Goal: Task Accomplishment & Management: Use online tool/utility

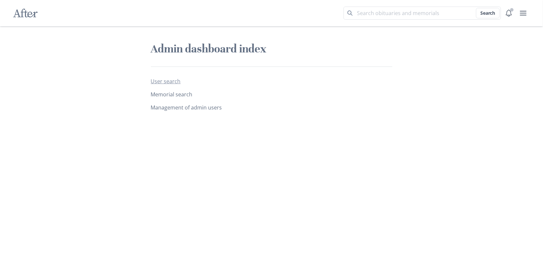
click at [168, 79] on link "User search" at bounding box center [166, 81] width 30 height 7
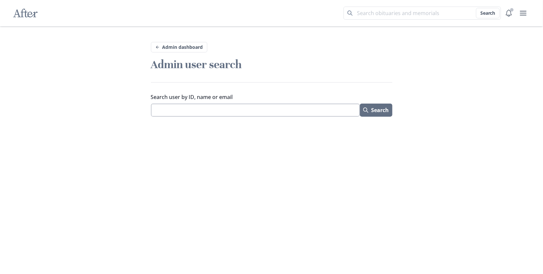
click at [194, 108] on input "Search user by ID, name or email" at bounding box center [255, 110] width 209 height 13
paste input "[URL][DOMAIN_NAME][PERSON_NAME]"
click at [193, 110] on input "[URL][DOMAIN_NAME][PERSON_NAME]" at bounding box center [255, 110] width 209 height 13
type input "[PERSON_NAME]"
click at [360, 104] on button "Search" at bounding box center [376, 110] width 32 height 13
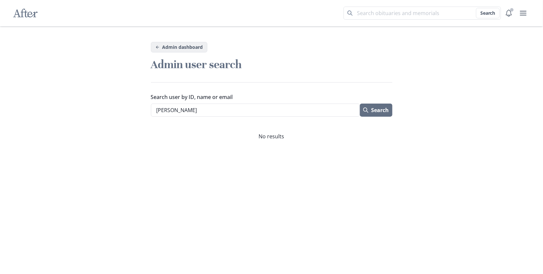
click at [172, 48] on link "Admin dashboard" at bounding box center [179, 47] width 56 height 11
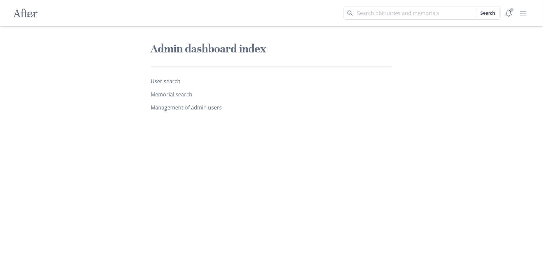
click at [184, 94] on link "Memorial search" at bounding box center [172, 94] width 42 height 7
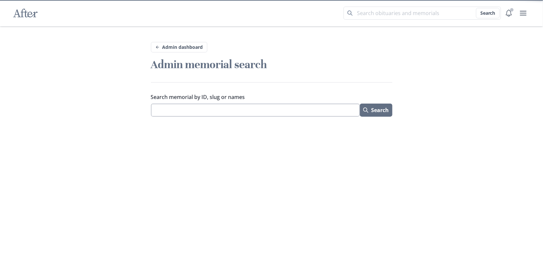
click at [203, 107] on input "Search memorial by ID, slug or names" at bounding box center [255, 110] width 209 height 13
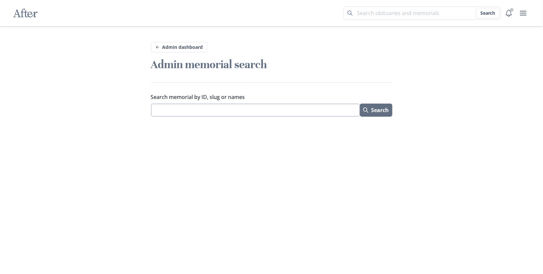
paste input "[URL][DOMAIN_NAME][PERSON_NAME]"
click at [360, 104] on button "Search" at bounding box center [376, 110] width 32 height 13
click at [194, 110] on input "[URL][DOMAIN_NAME][PERSON_NAME]" at bounding box center [255, 110] width 209 height 13
type input "[PERSON_NAME]"
click at [360, 104] on button "Search" at bounding box center [376, 110] width 32 height 13
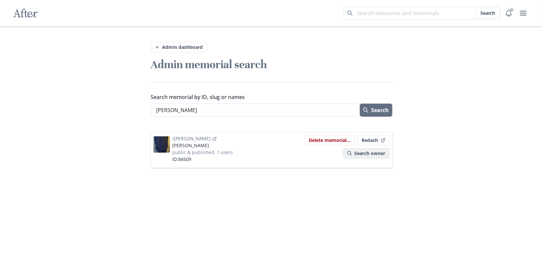
click at [367, 155] on link "Search owner" at bounding box center [366, 153] width 47 height 11
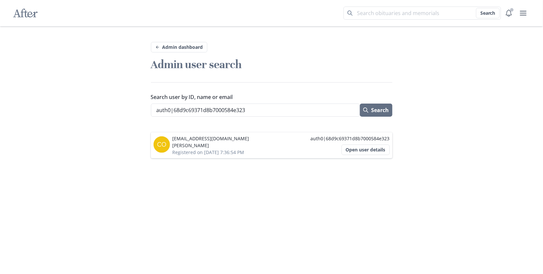
click at [193, 138] on p "[EMAIL_ADDRESS][DOMAIN_NAME]" at bounding box center [211, 138] width 77 height 7
click at [238, 138] on p "[EMAIL_ADDRESS][DOMAIN_NAME]" at bounding box center [211, 138] width 77 height 7
click at [246, 137] on p "[EMAIL_ADDRESS][DOMAIN_NAME]" at bounding box center [211, 138] width 77 height 7
copy p "[EMAIL_ADDRESS][DOMAIN_NAME]"
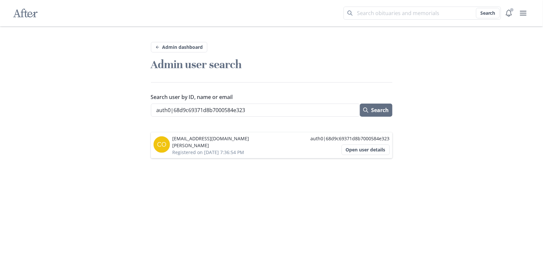
click at [180, 145] on p "[PERSON_NAME]" at bounding box center [211, 145] width 77 height 7
click at [196, 145] on p "[PERSON_NAME]" at bounding box center [211, 145] width 77 height 7
copy p "[PERSON_NAME]"
